Goal: Information Seeking & Learning: Learn about a topic

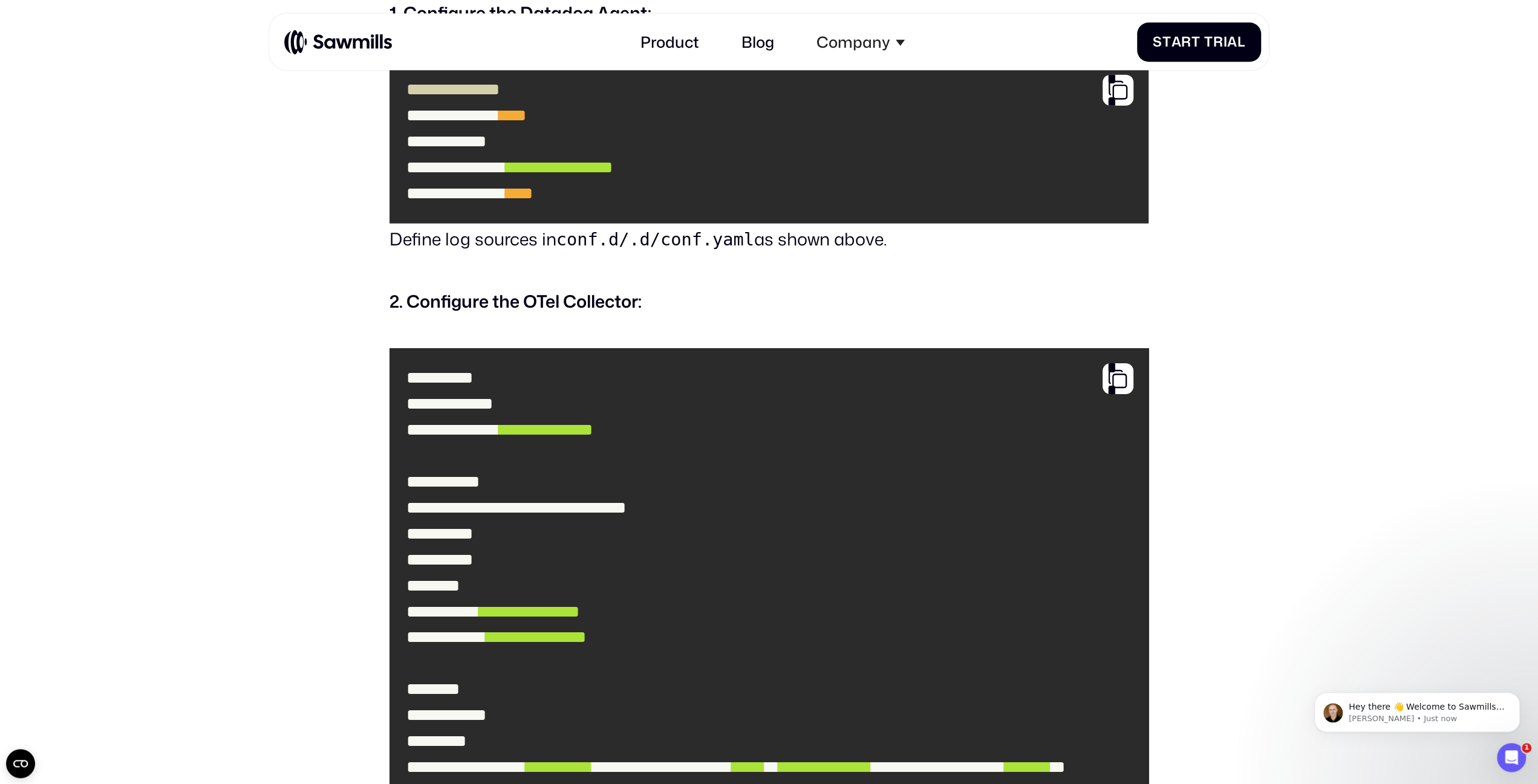
scroll to position [2892, 0]
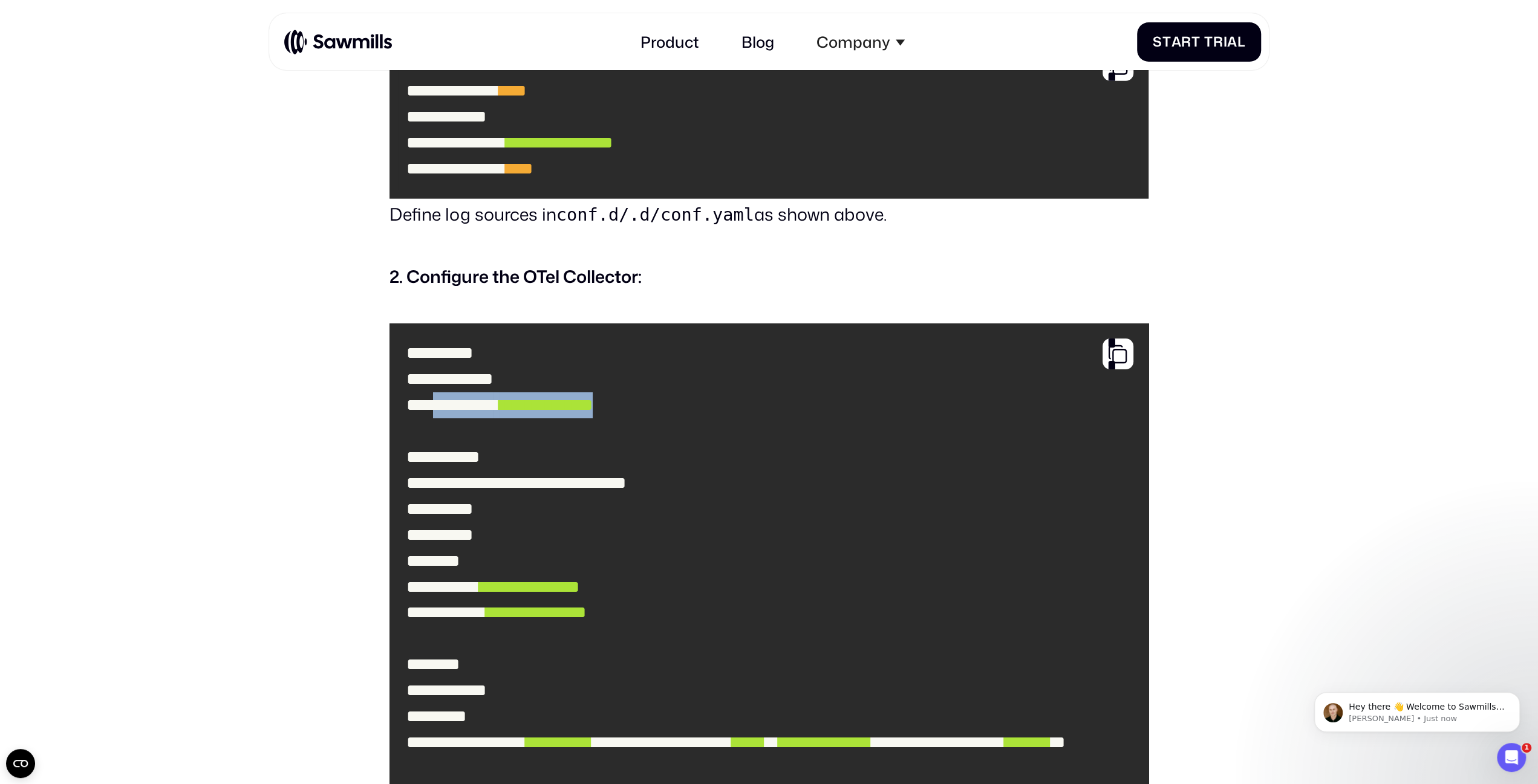
drag, startPoint x: 446, startPoint y: 434, endPoint x: 682, endPoint y: 434, distance: 236.0
click at [682, 434] on code "**********" at bounding box center [771, 602] width 747 height 540
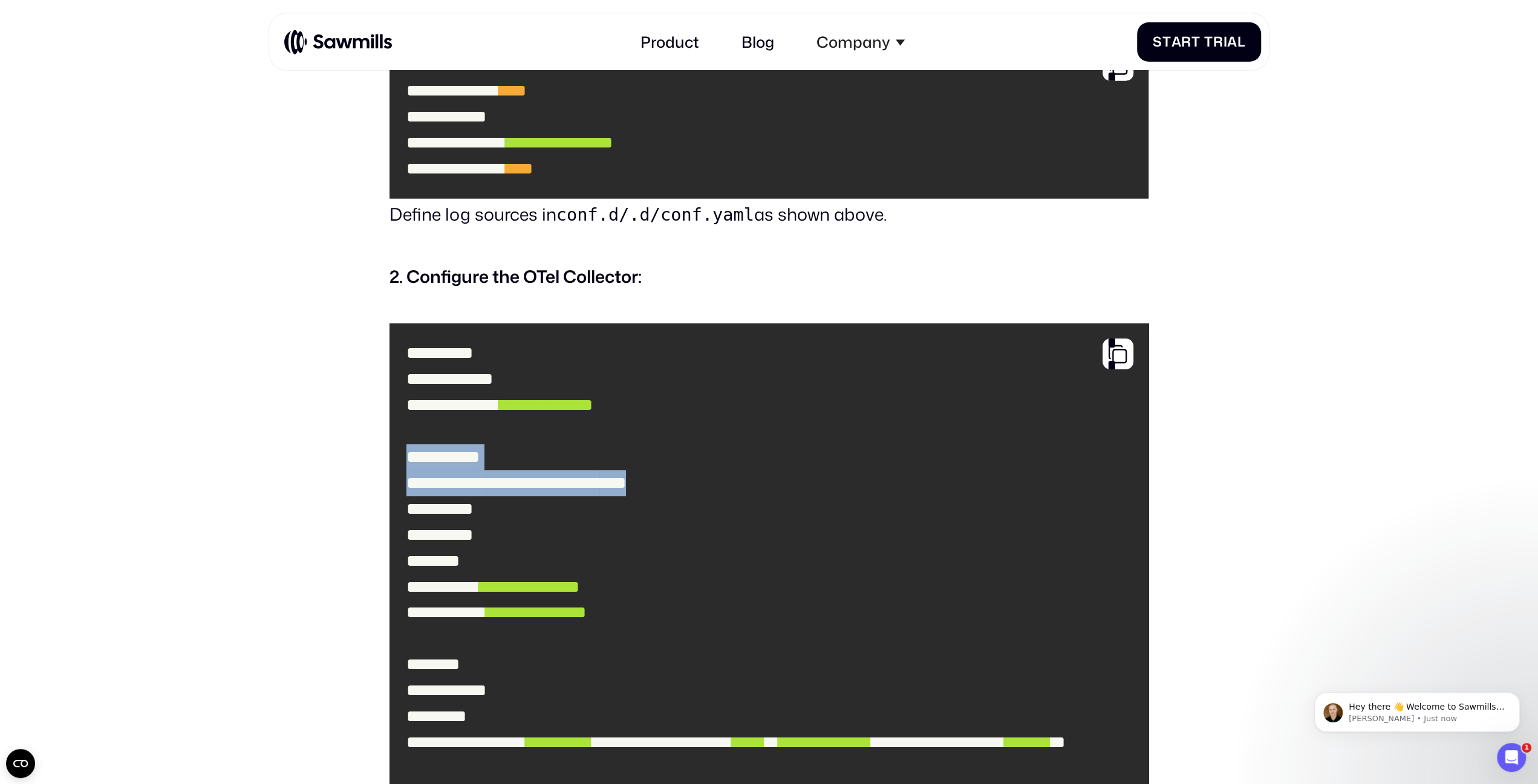
drag, startPoint x: 405, startPoint y: 488, endPoint x: 650, endPoint y: 569, distance: 258.0
click at [650, 569] on code "**********" at bounding box center [771, 602] width 747 height 540
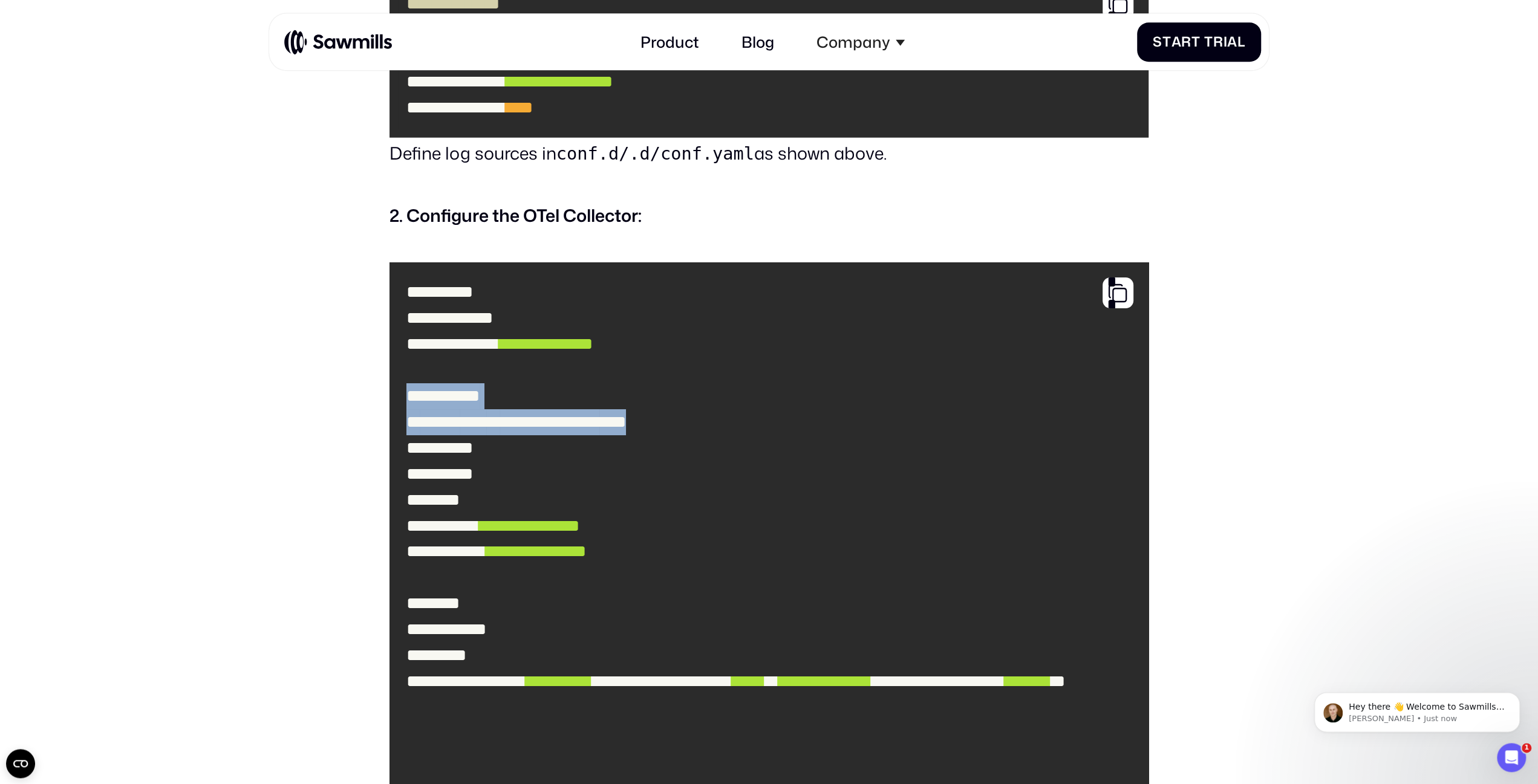
scroll to position [3018, 0]
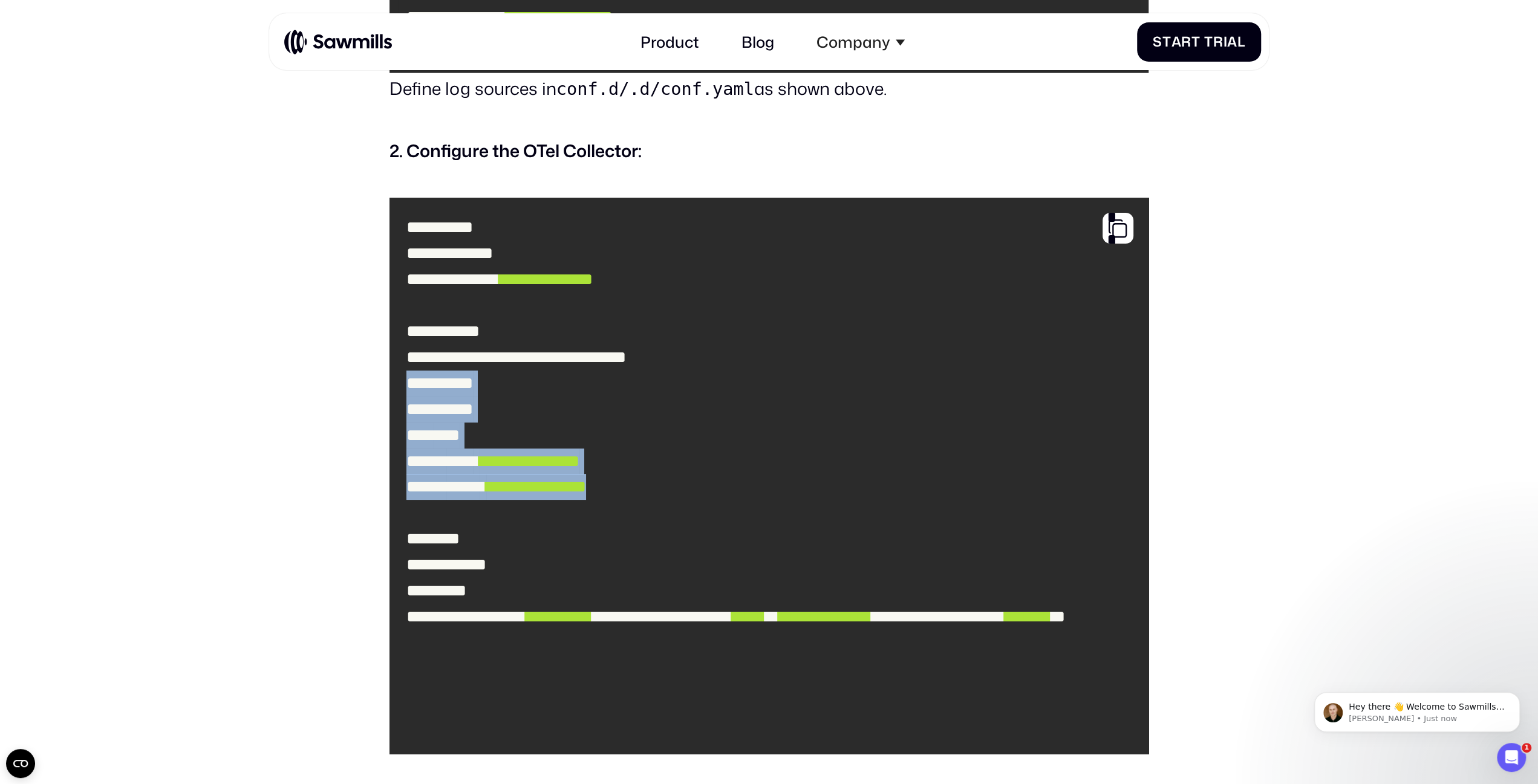
drag, startPoint x: 408, startPoint y: 456, endPoint x: 708, endPoint y: 568, distance: 320.2
click at [708, 568] on code "**********" at bounding box center [771, 476] width 747 height 540
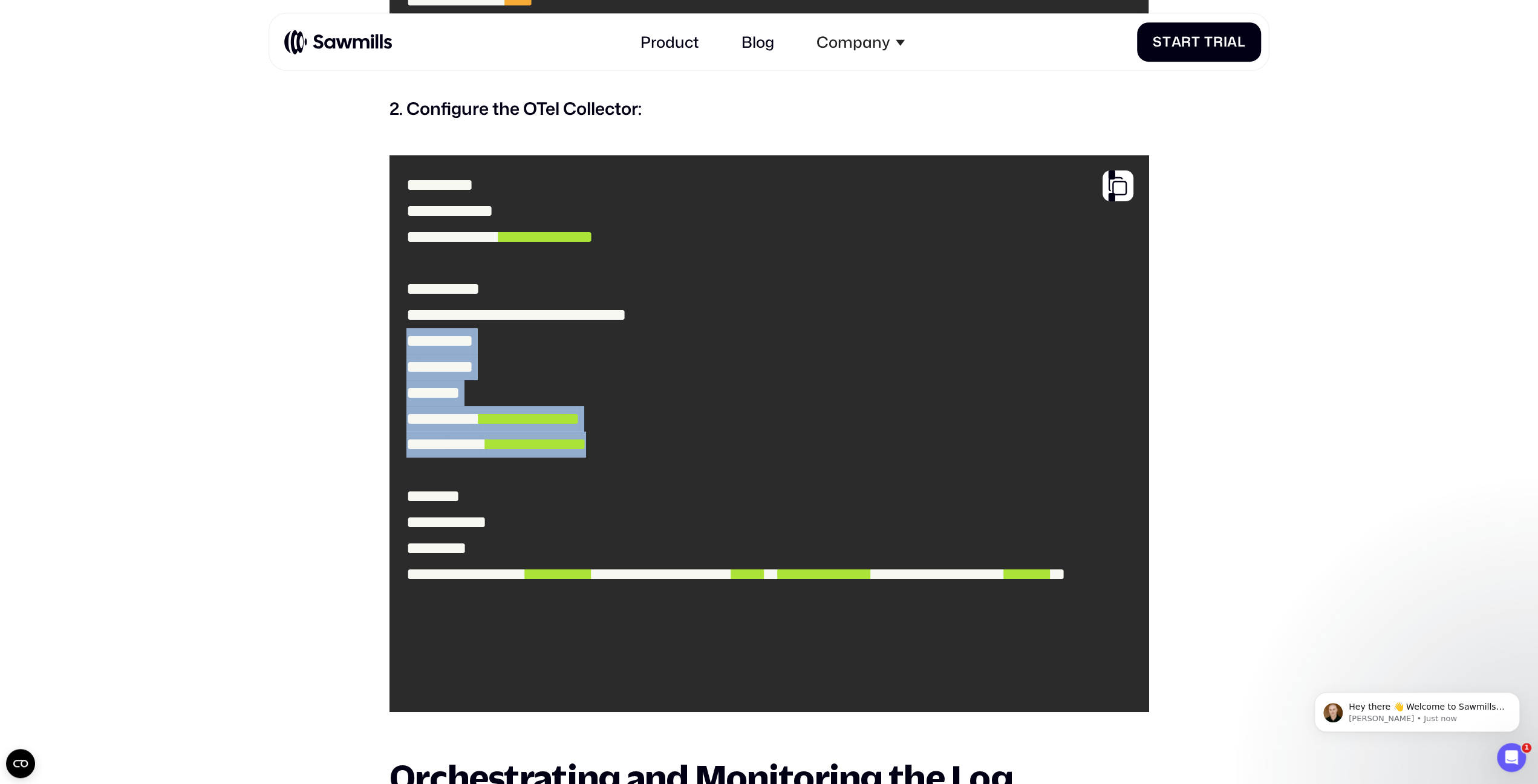
scroll to position [3080, 0]
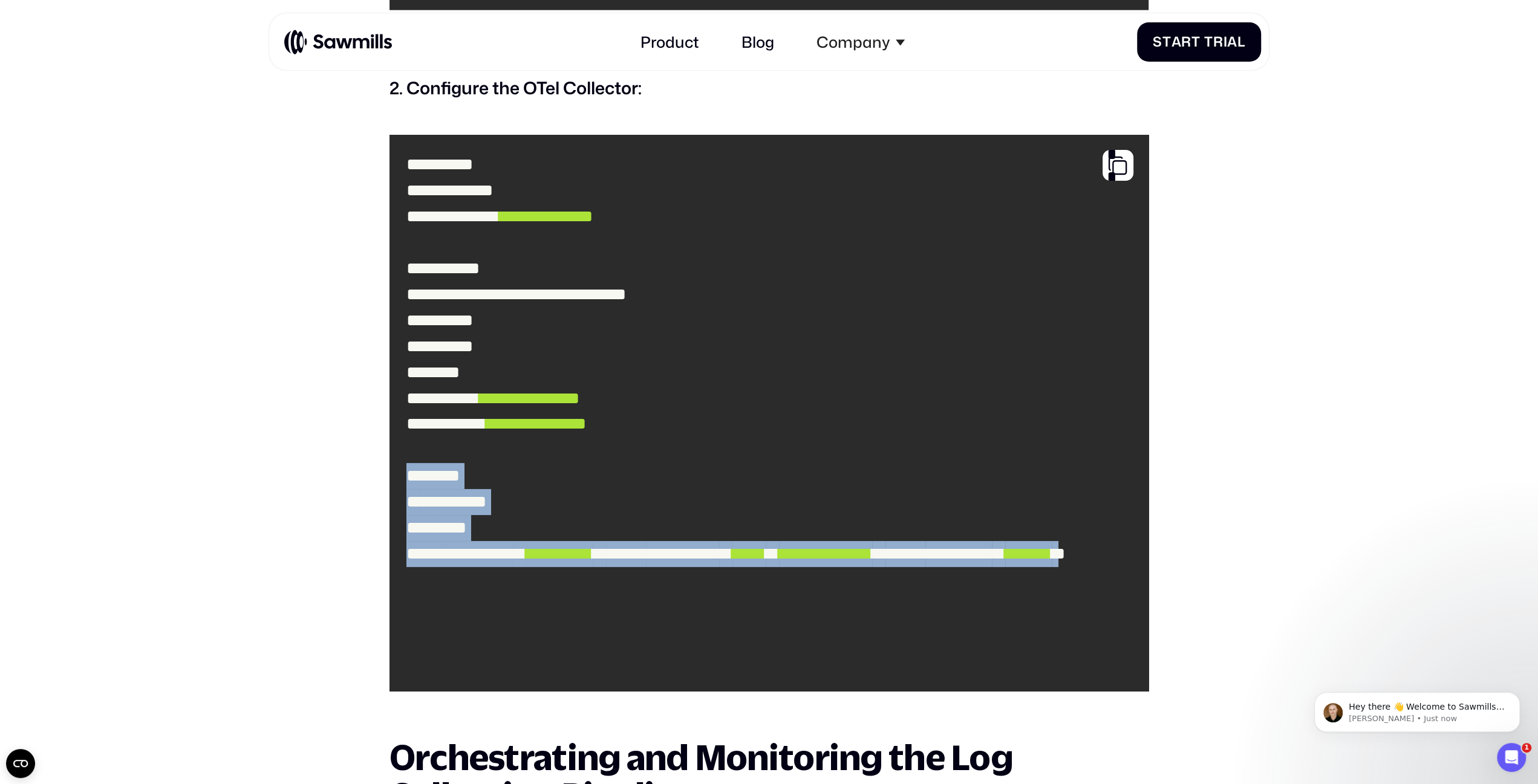
drag, startPoint x: 408, startPoint y: 551, endPoint x: 829, endPoint y: 684, distance: 441.5
click at [829, 683] on code "**********" at bounding box center [771, 413] width 747 height 540
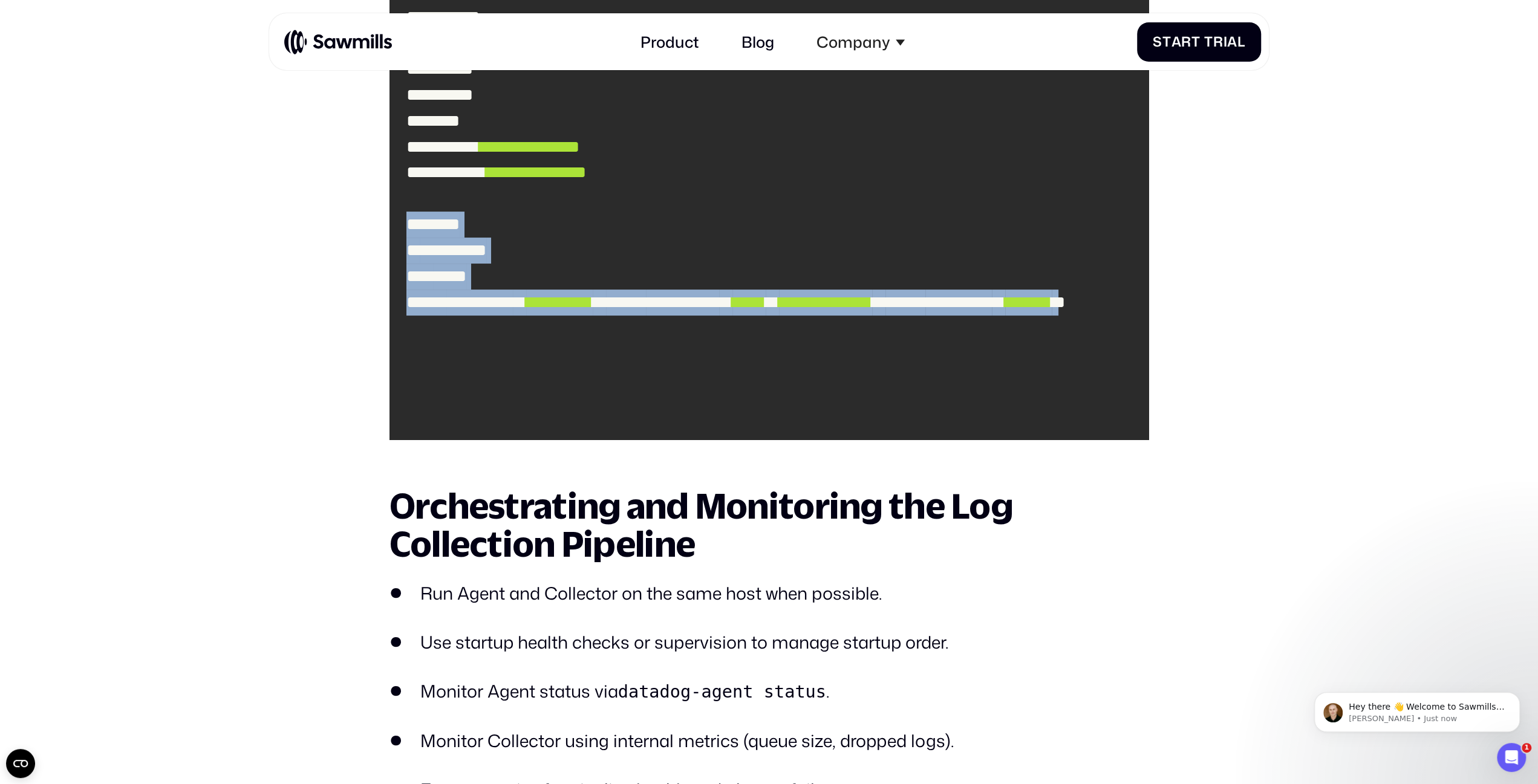
scroll to position [3458, 0]
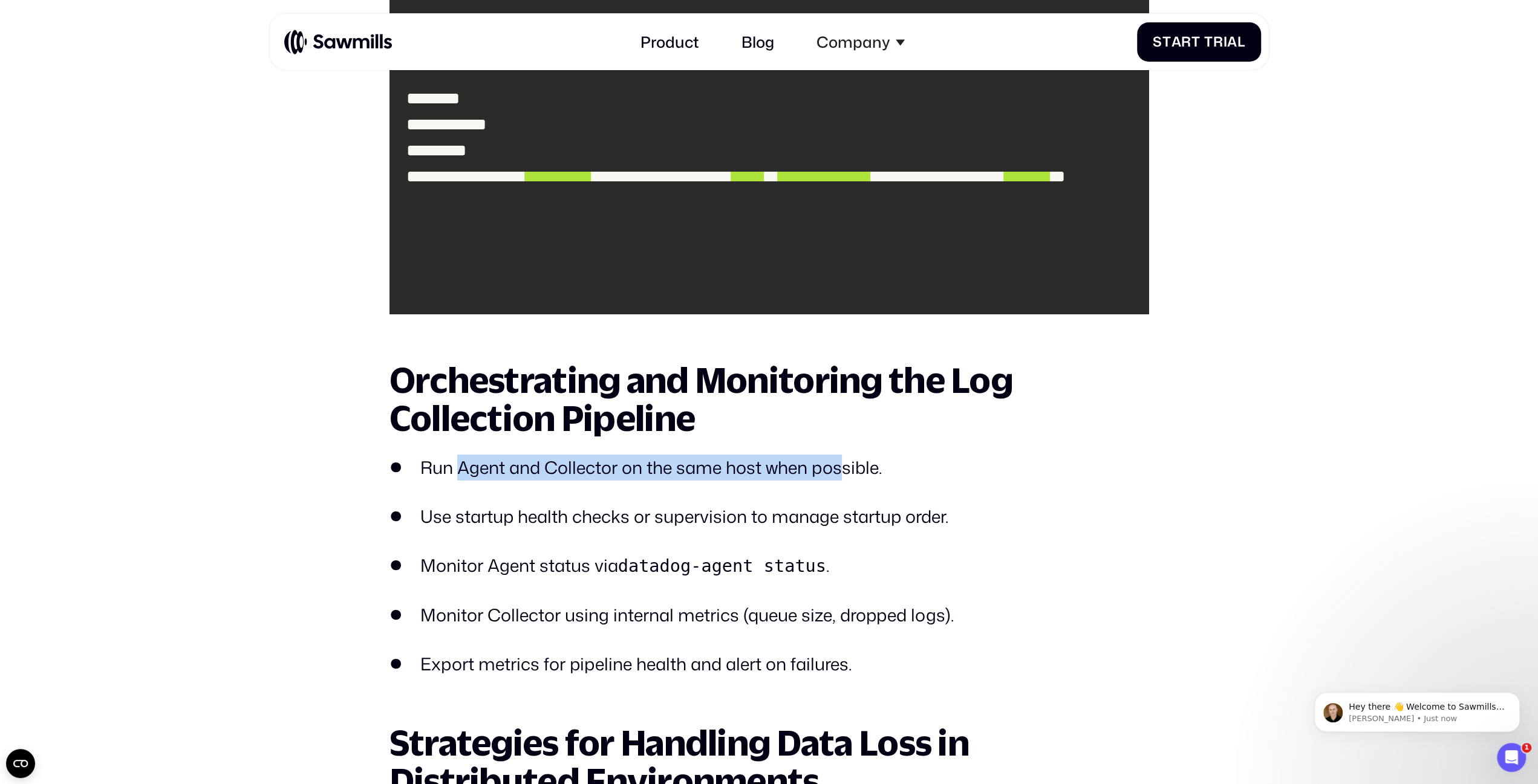
drag, startPoint x: 514, startPoint y: 497, endPoint x: 841, endPoint y: 498, distance: 327.0
click at [841, 481] on li "Run Agent and Collector on the same host when possible." at bounding box center [769, 468] width 760 height 26
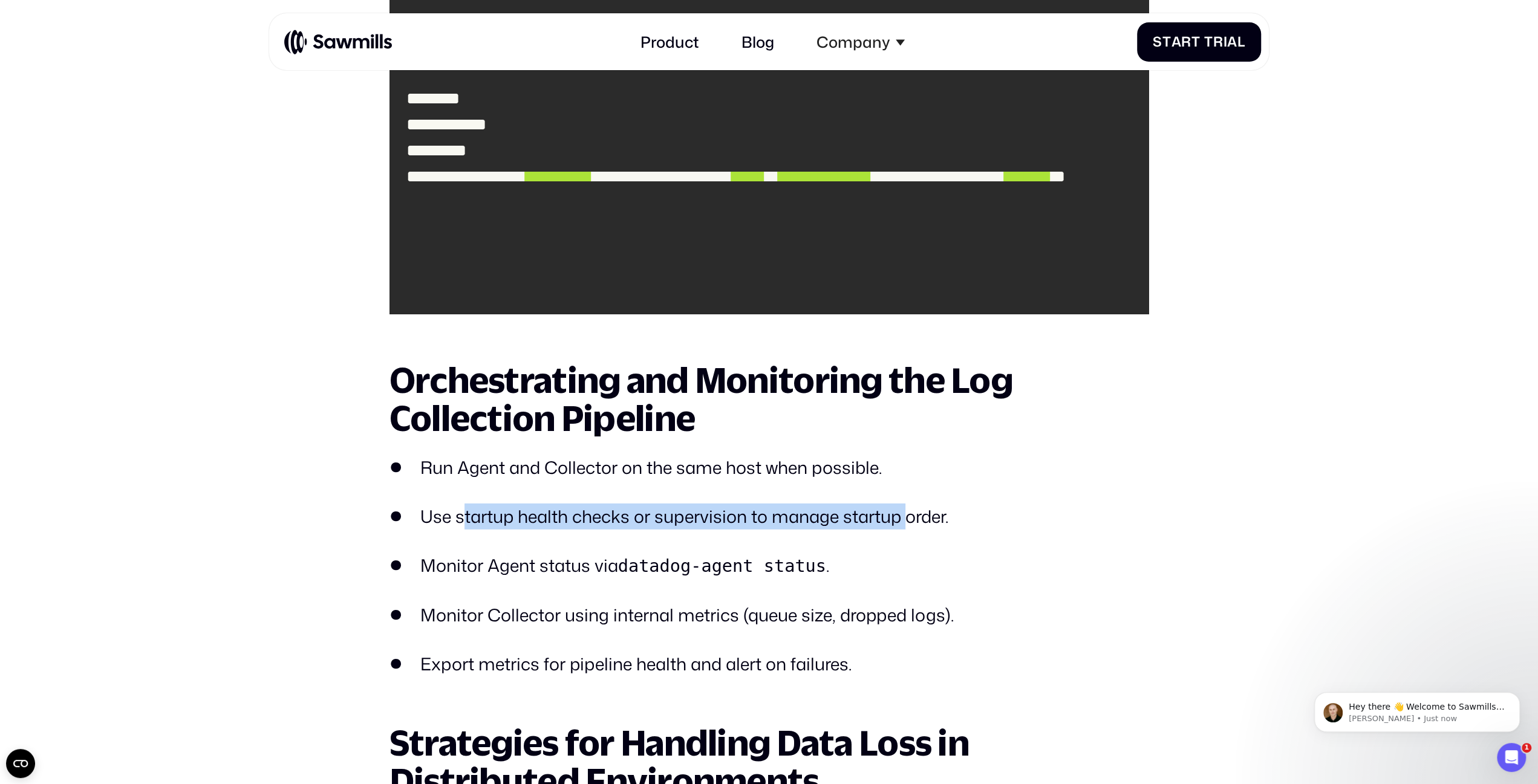
drag, startPoint x: 464, startPoint y: 547, endPoint x: 911, endPoint y: 551, distance: 447.0
click at [911, 530] on li "Use startup health checks or supervision to manage startup order." at bounding box center [769, 516] width 760 height 26
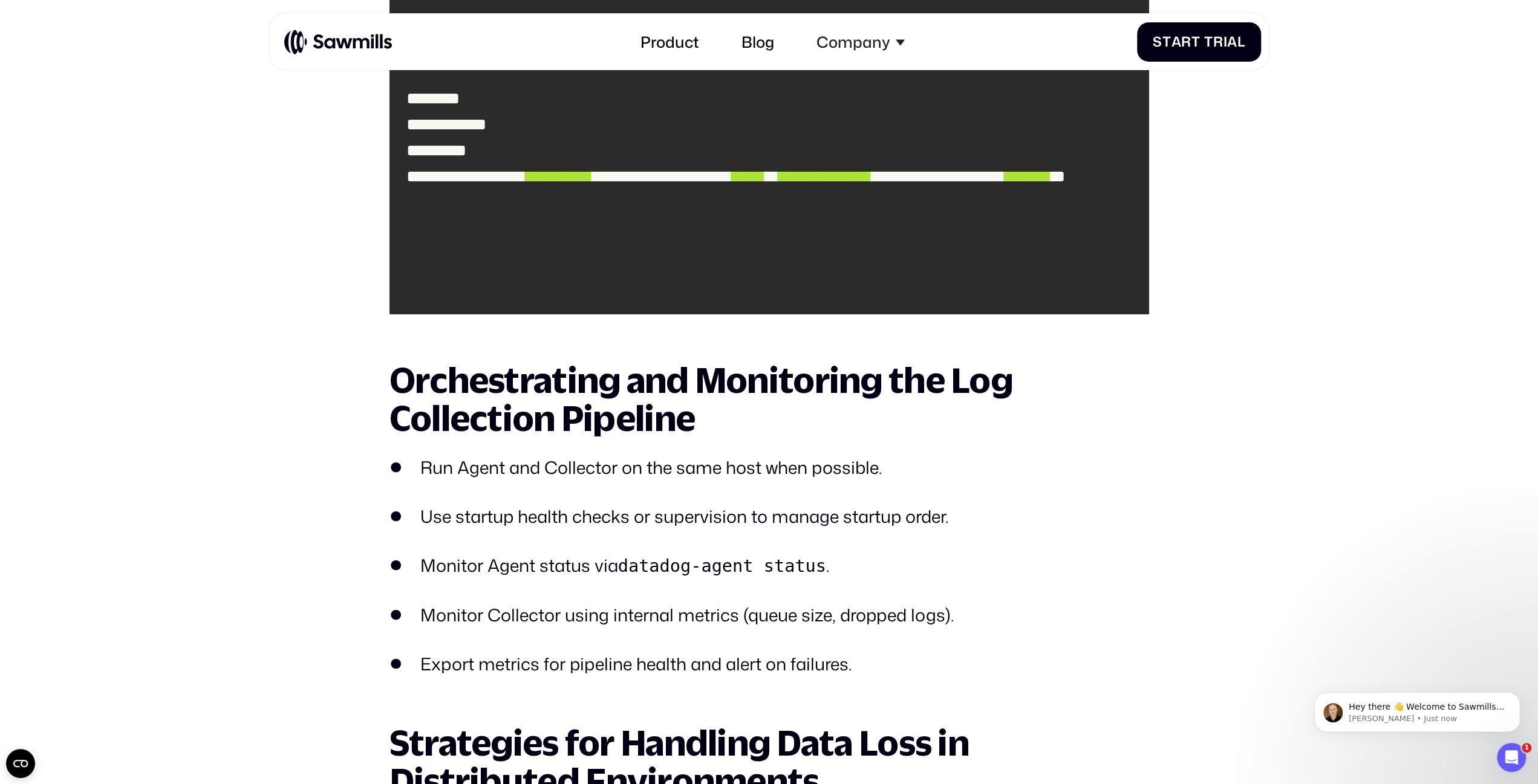
click at [518, 561] on ul "Run Agent and Collector on the same host when possible. Use startup health chec…" at bounding box center [769, 566] width 760 height 223
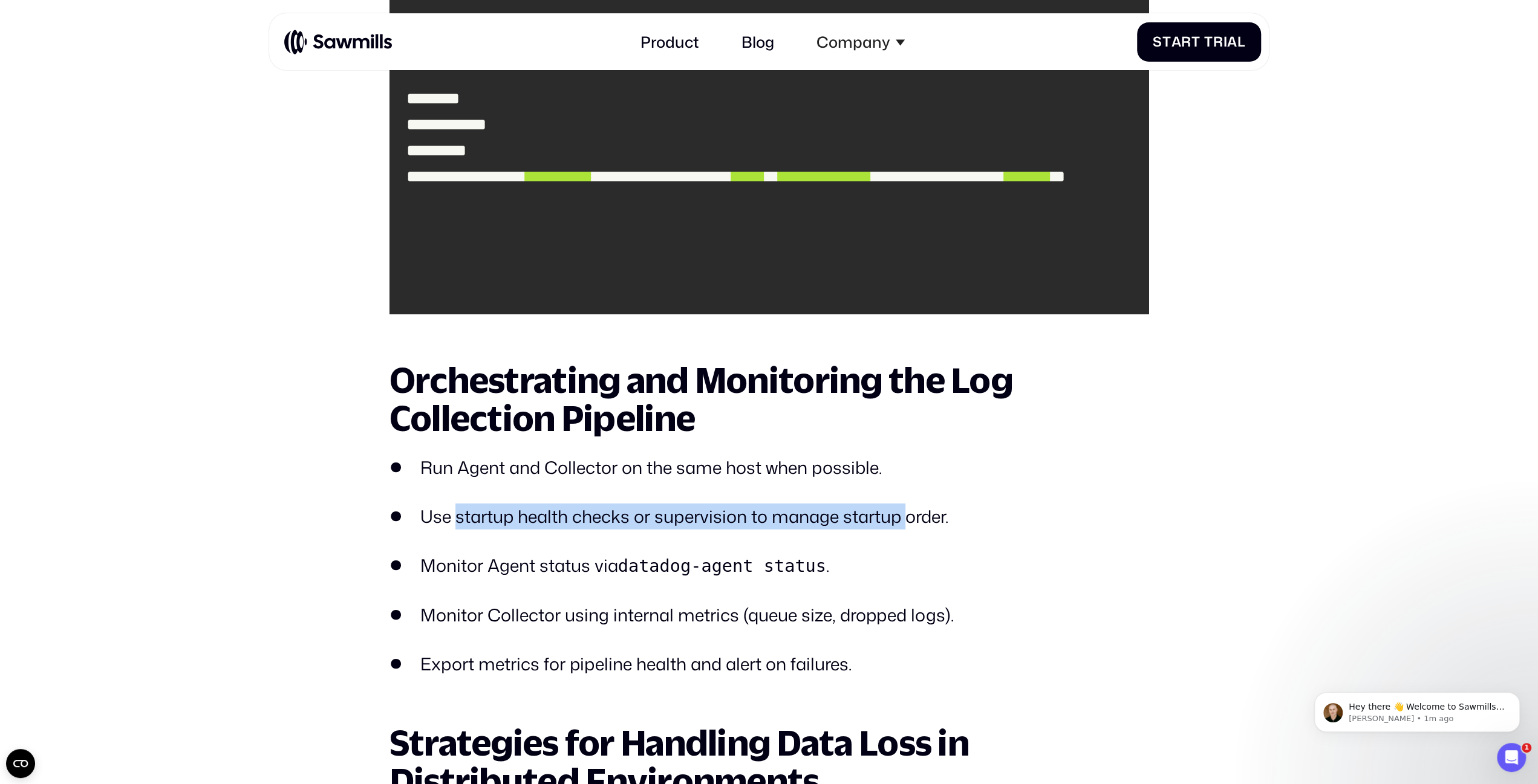
drag, startPoint x: 454, startPoint y: 522, endPoint x: 907, endPoint y: 541, distance: 453.4
click at [907, 541] on ul "Run Agent and Collector on the same host when possible. Use startup health chec…" at bounding box center [769, 566] width 760 height 223
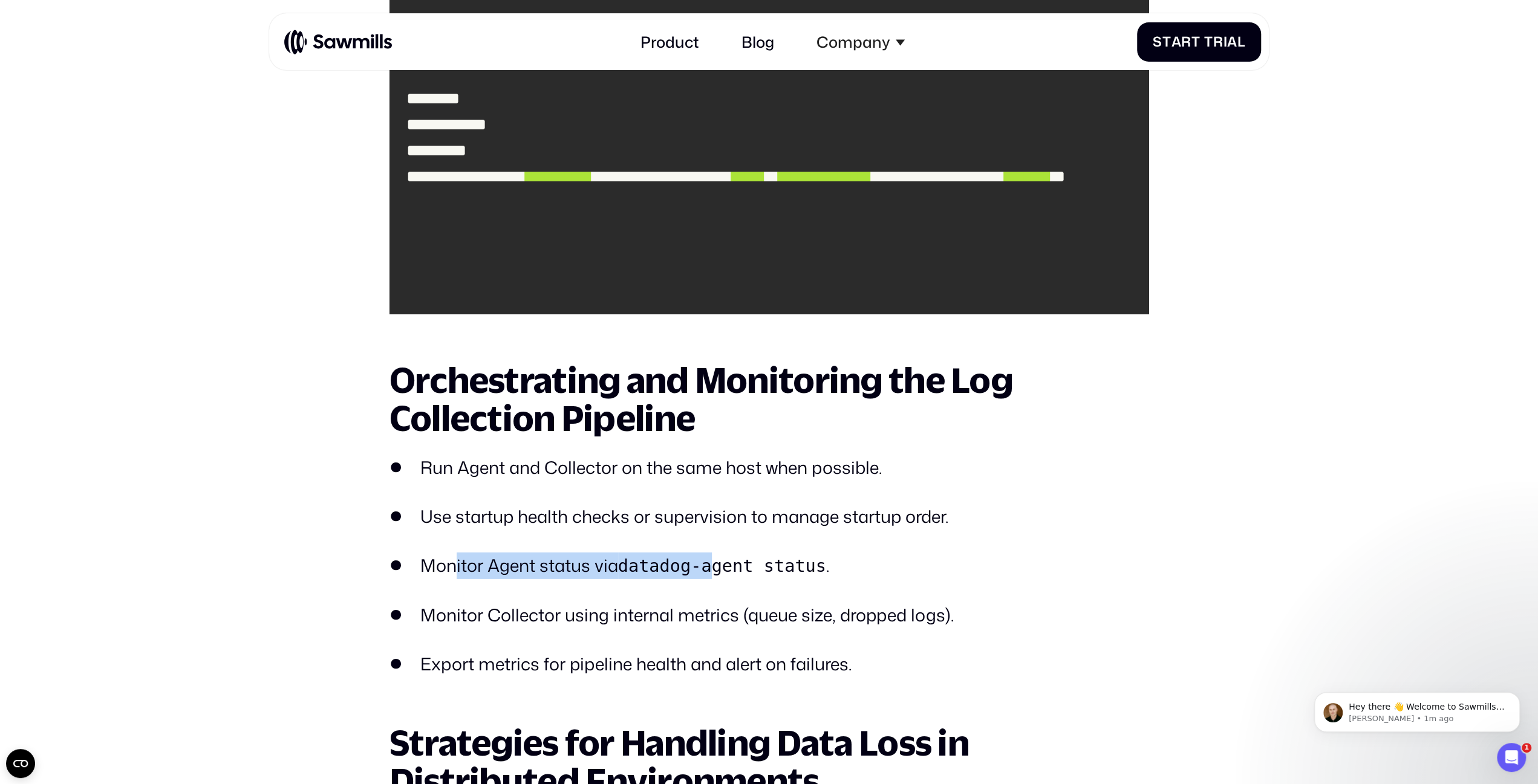
drag, startPoint x: 593, startPoint y: 585, endPoint x: 730, endPoint y: 585, distance: 137.0
click at [729, 579] on li "Monitor Agent status via datadog-agent status ." at bounding box center [769, 566] width 760 height 26
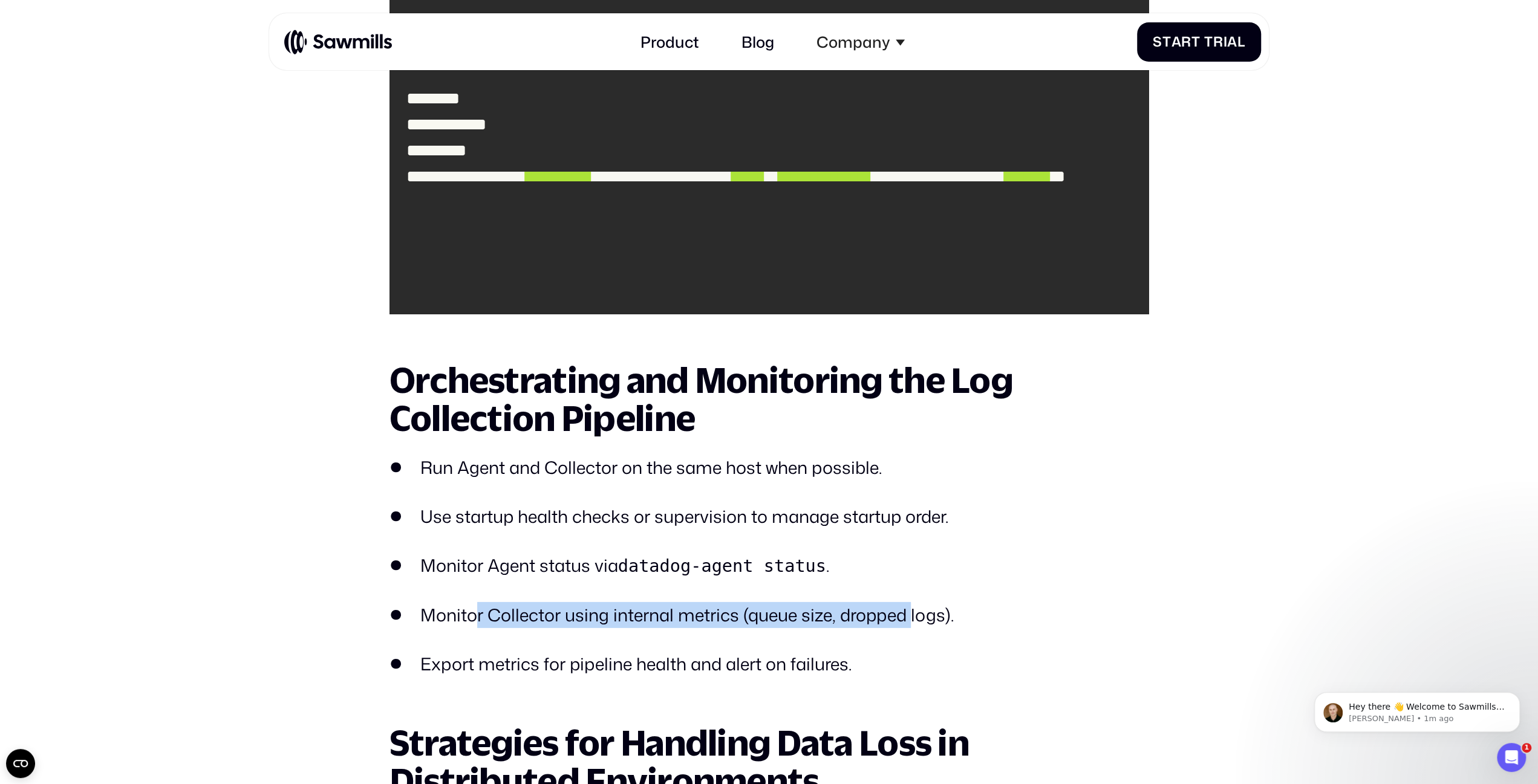
drag, startPoint x: 486, startPoint y: 646, endPoint x: 913, endPoint y: 640, distance: 427.0
click at [913, 628] on li "Monitor Collector using internal metrics (queue size, dropped logs)." at bounding box center [769, 615] width 760 height 26
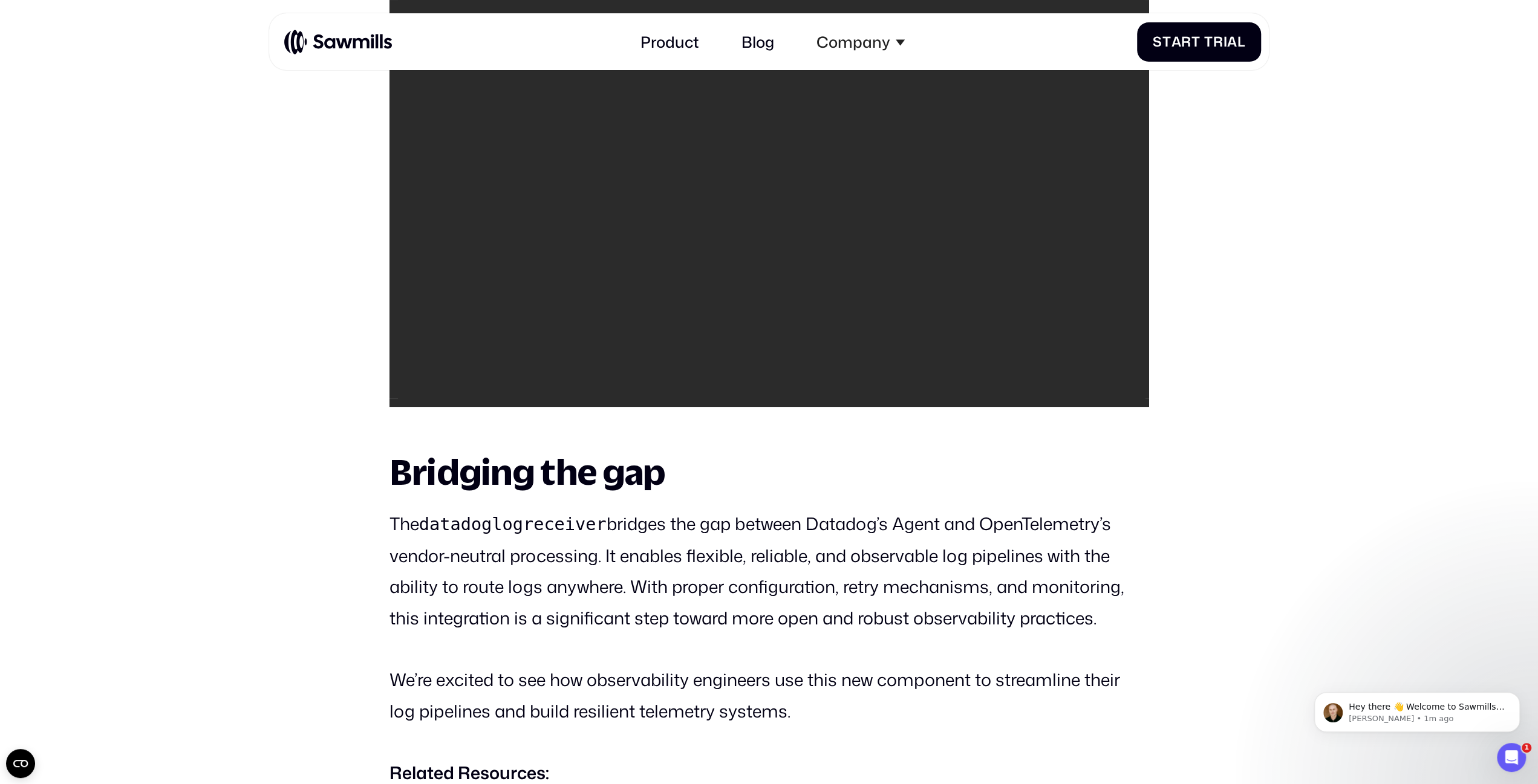
scroll to position [4966, 0]
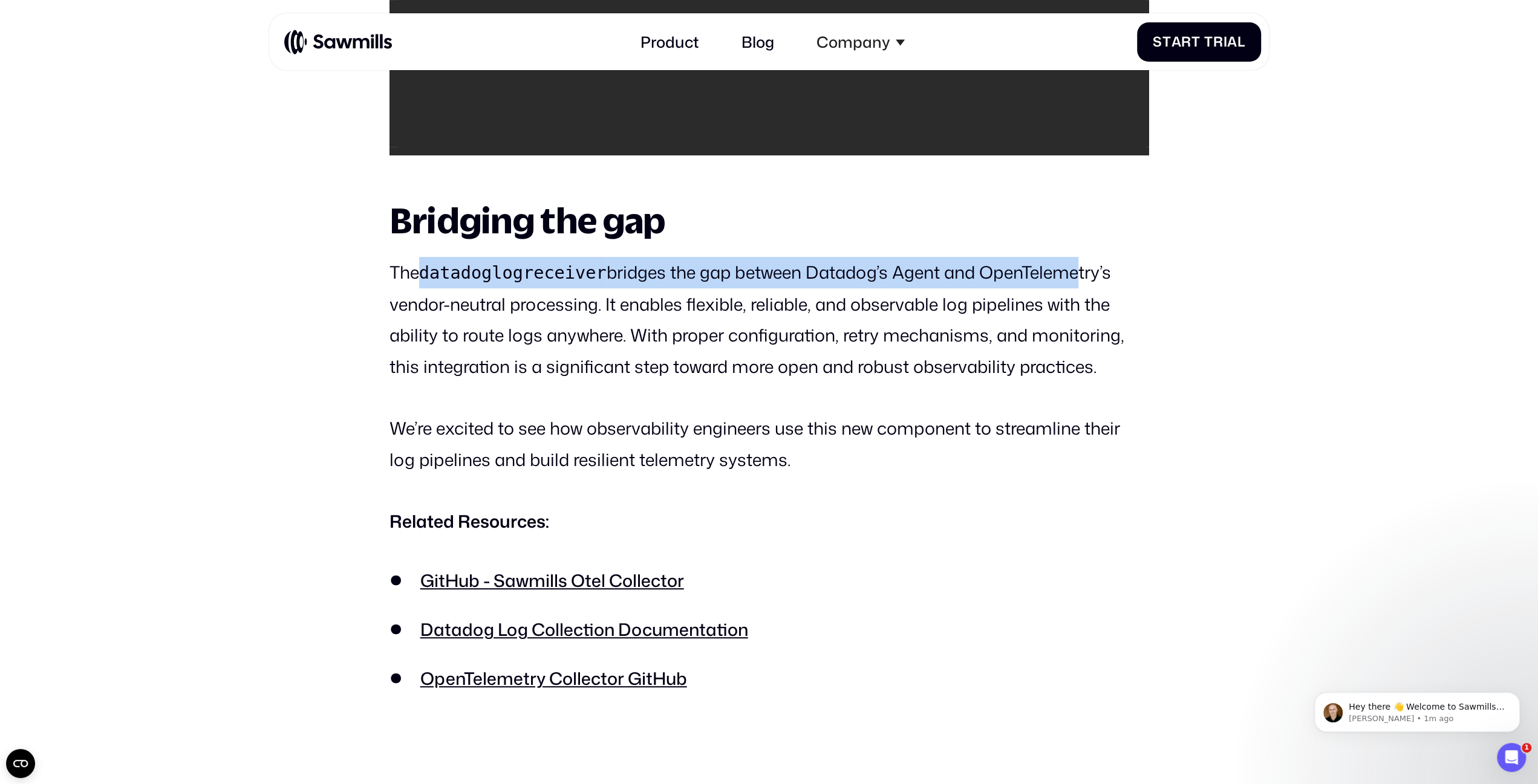
drag, startPoint x: 417, startPoint y: 300, endPoint x: 1067, endPoint y: 308, distance: 650.0
click at [1067, 308] on p "The datadoglogreceiver bridges the gap between Datadog’s Agent and OpenTelemetr…" at bounding box center [769, 319] width 760 height 125
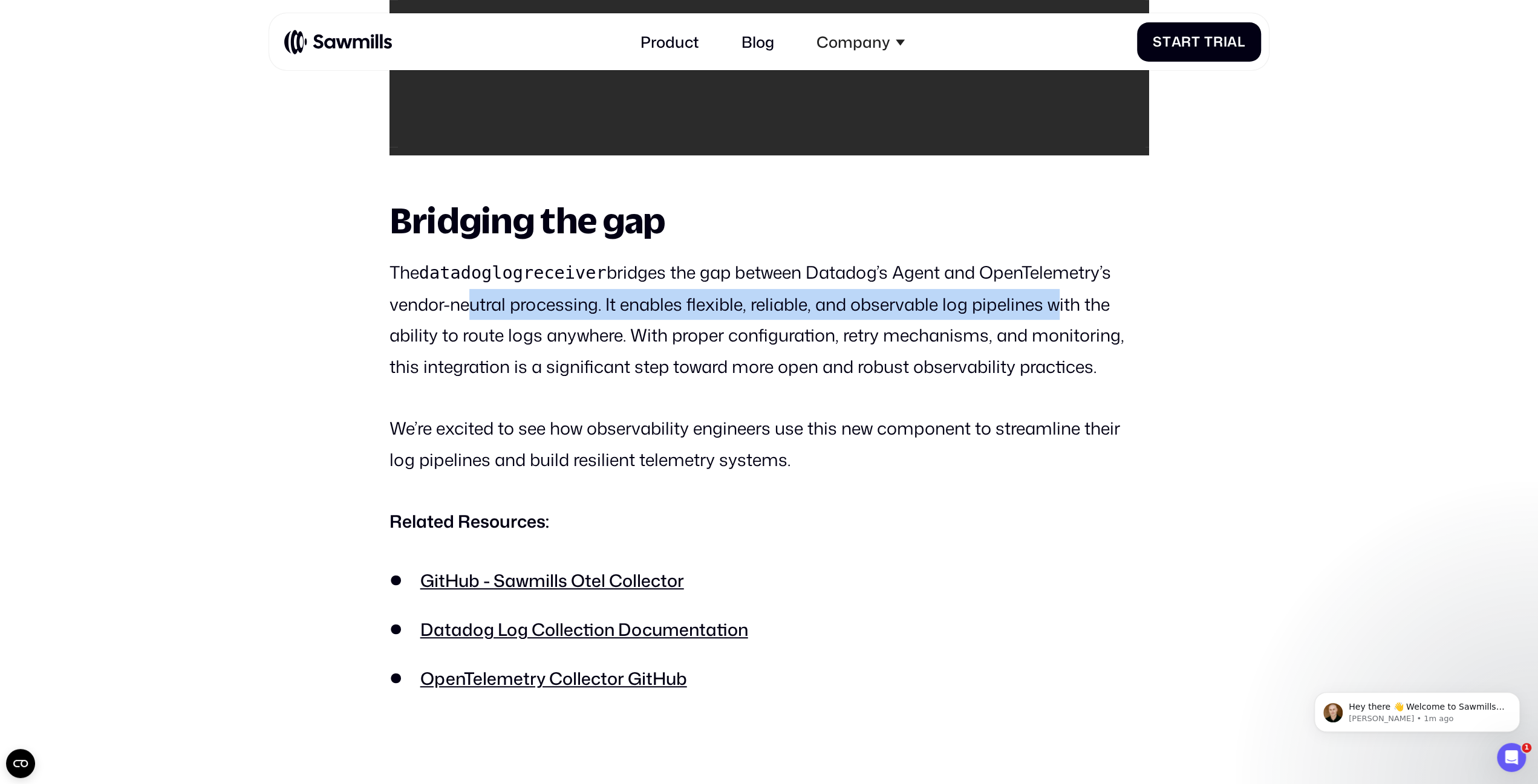
drag, startPoint x: 456, startPoint y: 332, endPoint x: 1057, endPoint y: 342, distance: 601.1
click at [1057, 342] on p "The datadoglogreceiver bridges the gap between Datadog’s Agent and OpenTelemetr…" at bounding box center [769, 319] width 760 height 125
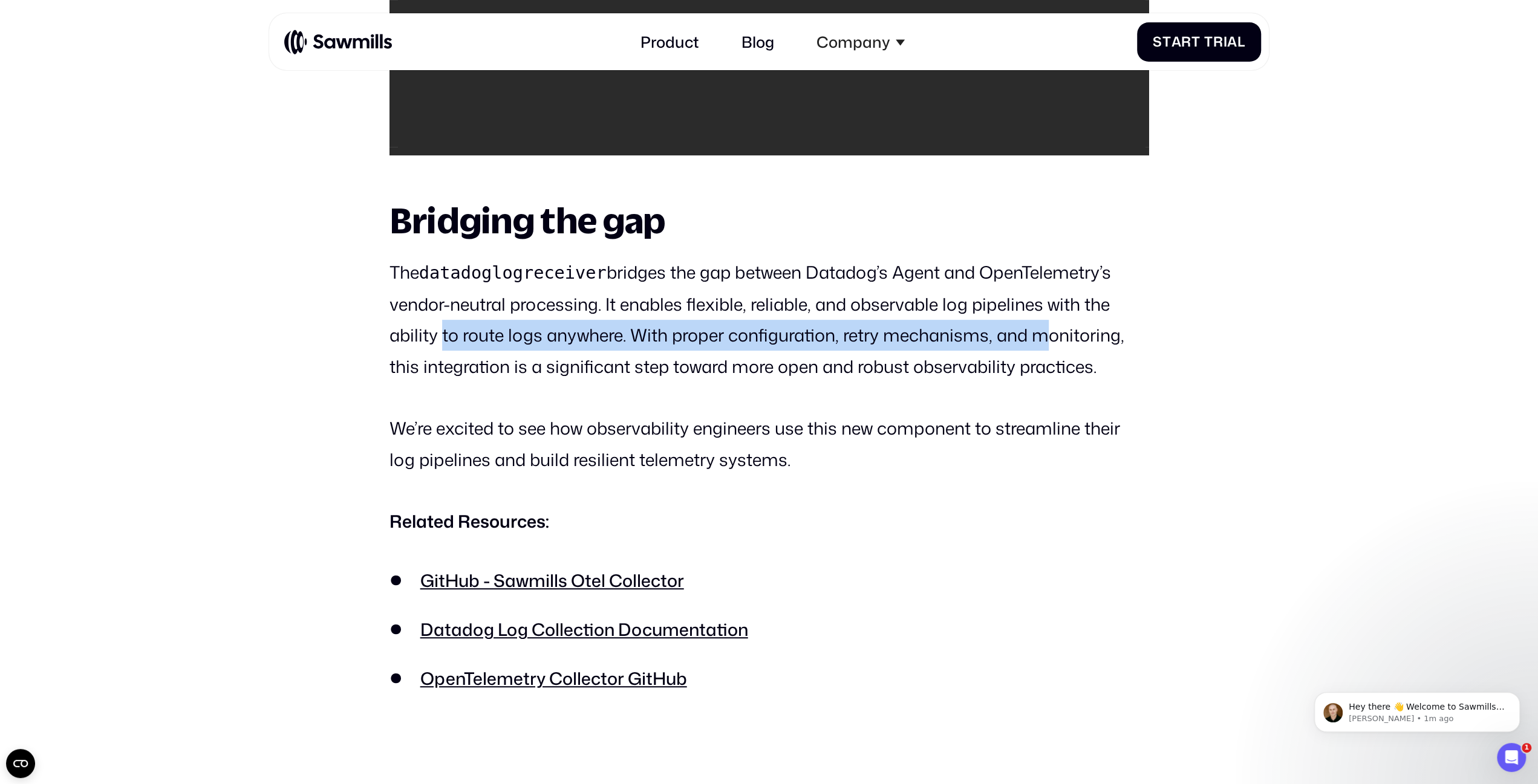
drag, startPoint x: 437, startPoint y: 363, endPoint x: 1041, endPoint y: 364, distance: 604.0
click at [1041, 364] on p "The datadoglogreceiver bridges the gap between Datadog’s Agent and OpenTelemetr…" at bounding box center [769, 319] width 760 height 125
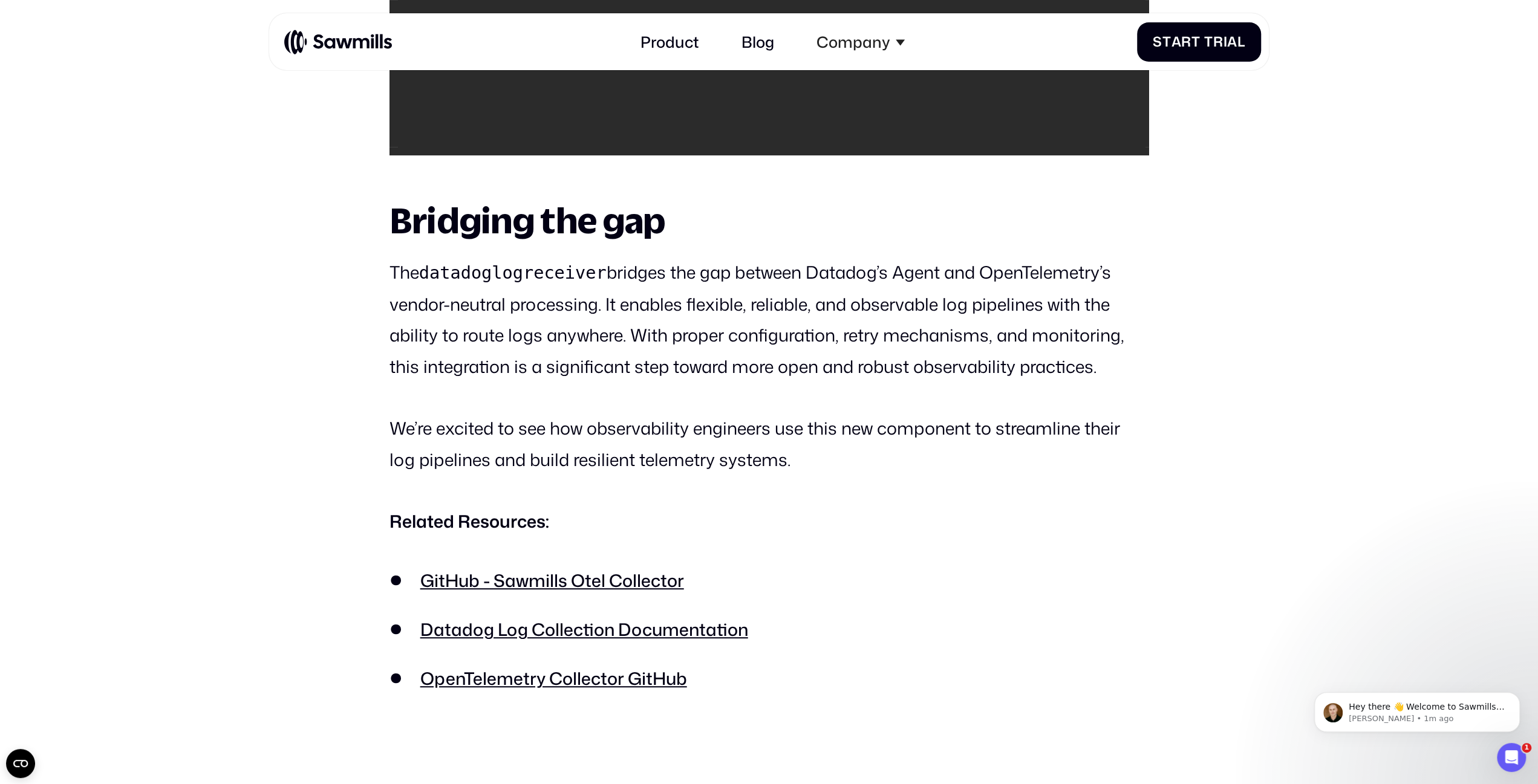
click at [842, 342] on p "The datadoglogreceiver bridges the gap between Datadog’s Agent and OpenTelemetr…" at bounding box center [769, 319] width 760 height 125
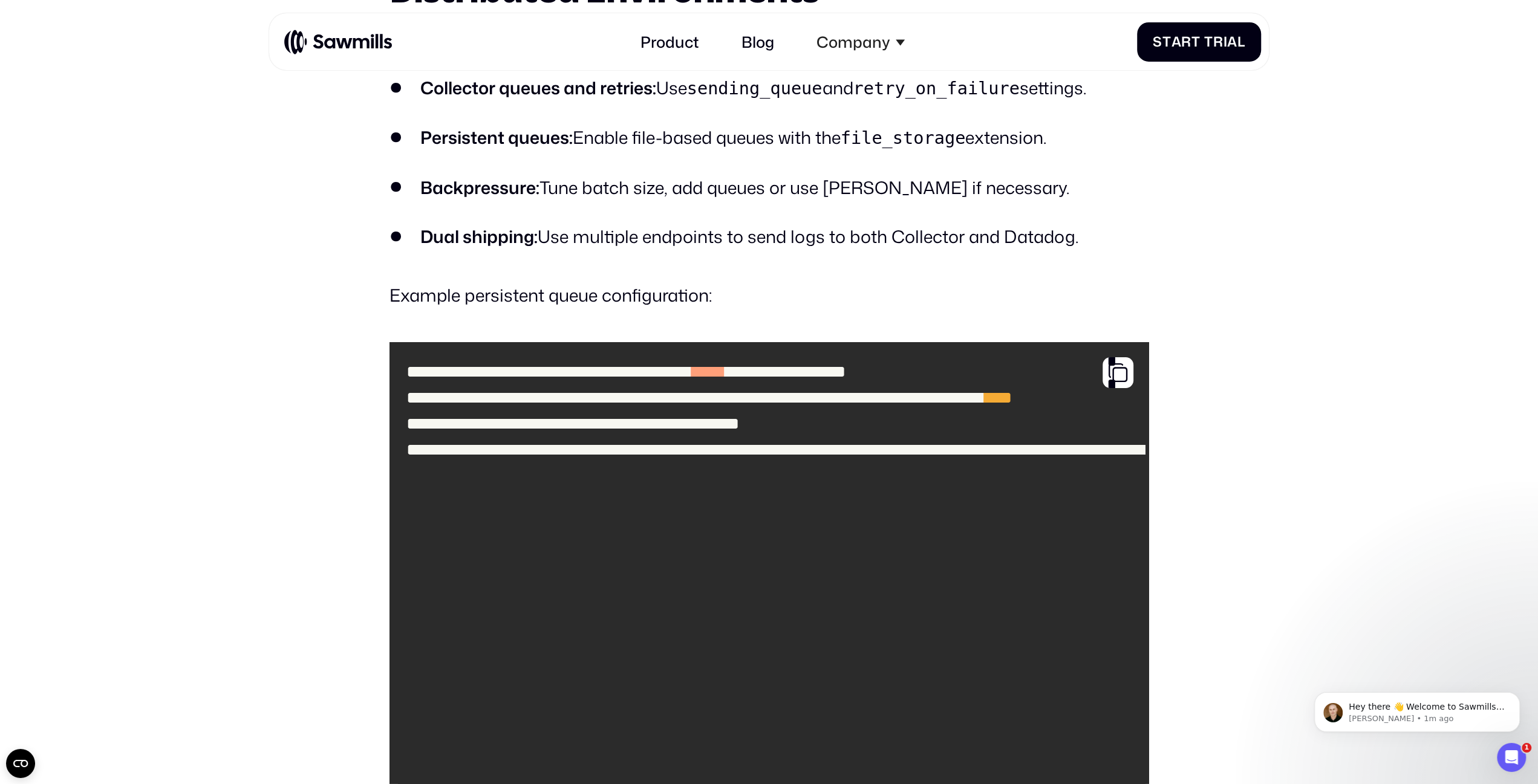
scroll to position [4275, 0]
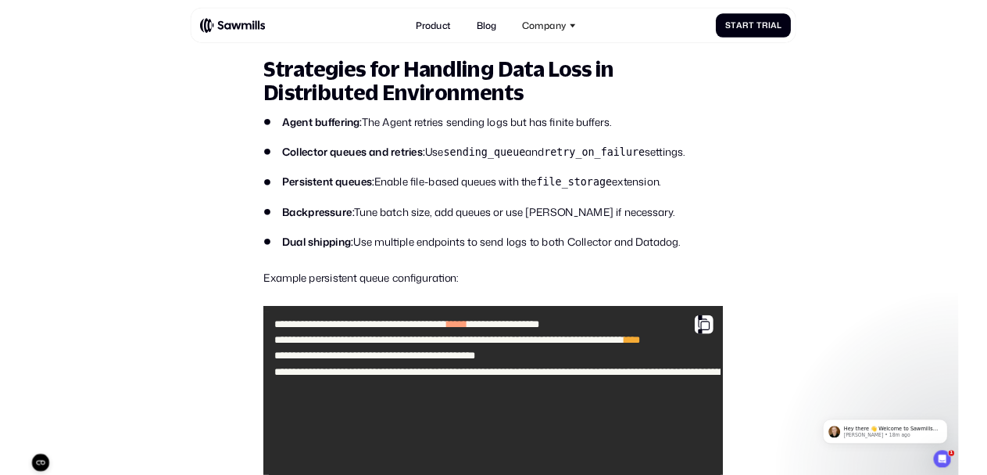
scroll to position [4284, 0]
